Goal: Find specific page/section: Find specific page/section

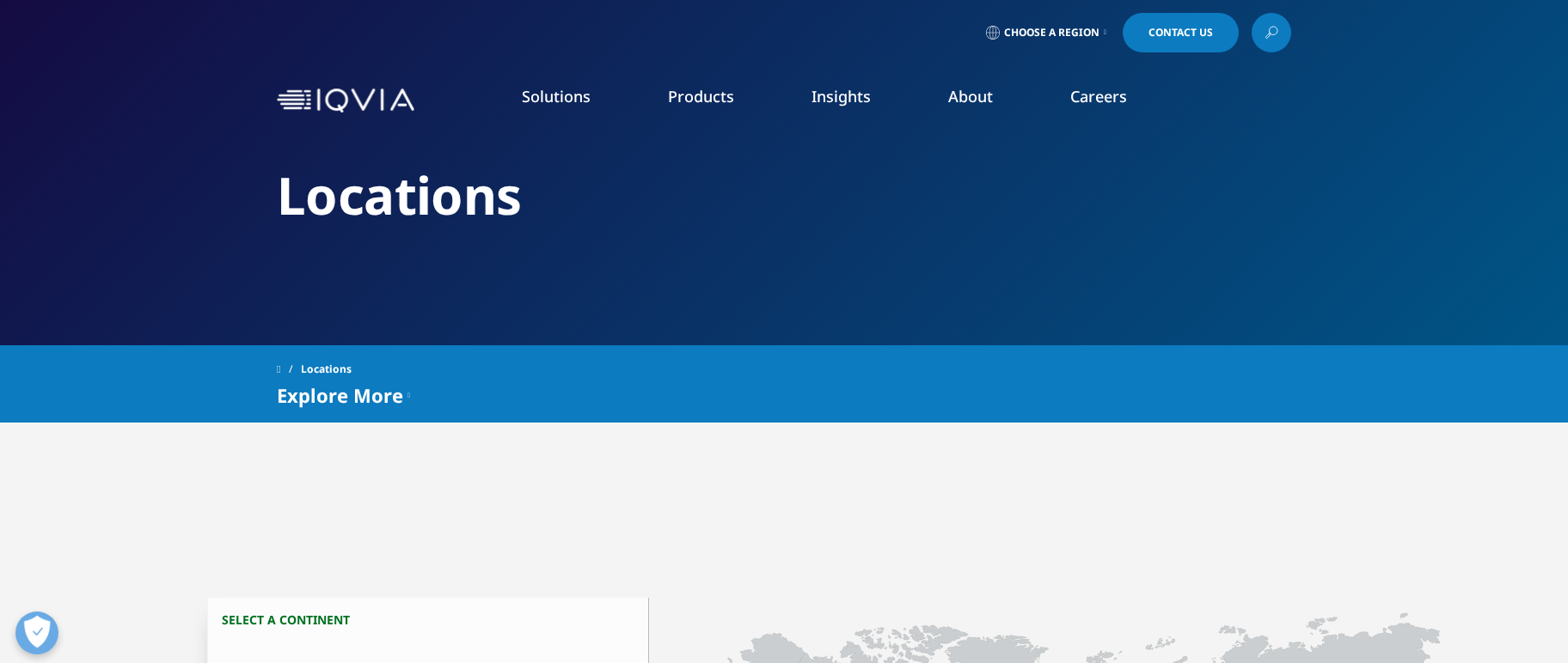
click at [929, 541] on link "View All" at bounding box center [1030, 543] width 263 height 19
